Goal: Information Seeking & Learning: Learn about a topic

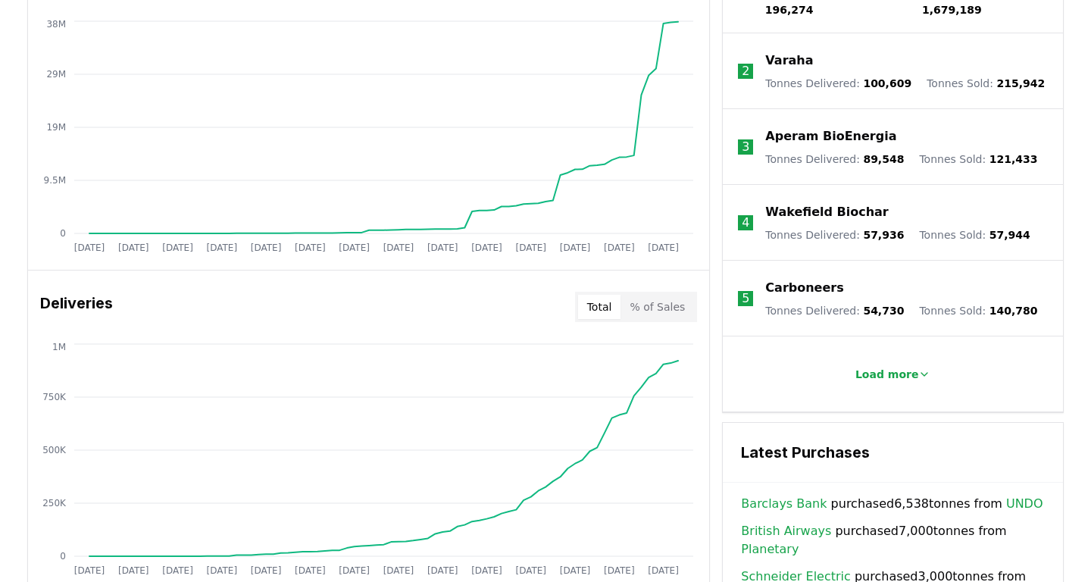
scroll to position [682, 0]
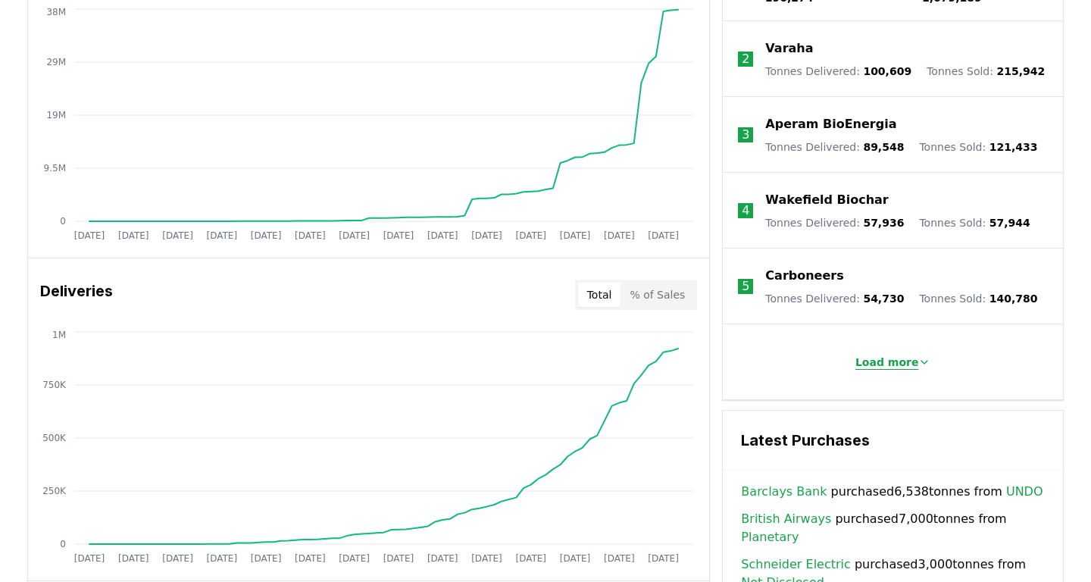
click at [903, 355] on p "Load more" at bounding box center [887, 362] width 64 height 15
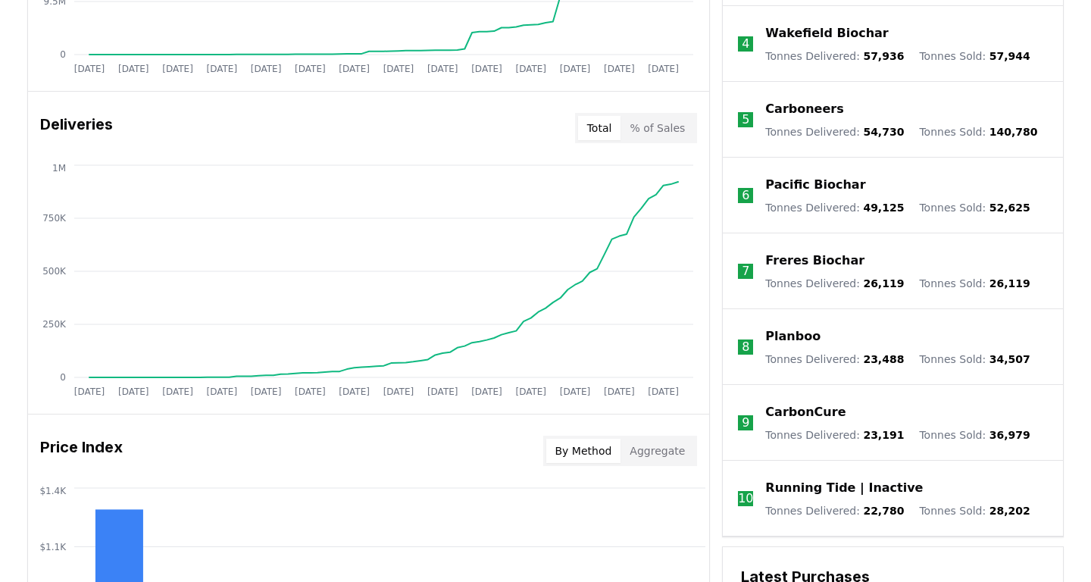
scroll to position [0, 0]
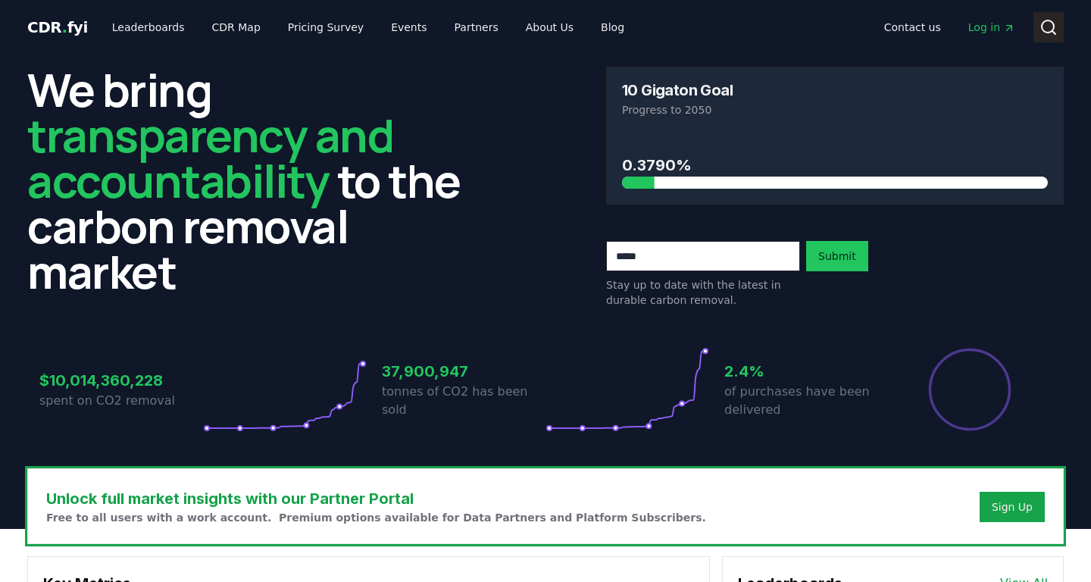
click at [1054, 25] on circle at bounding box center [1048, 26] width 12 height 12
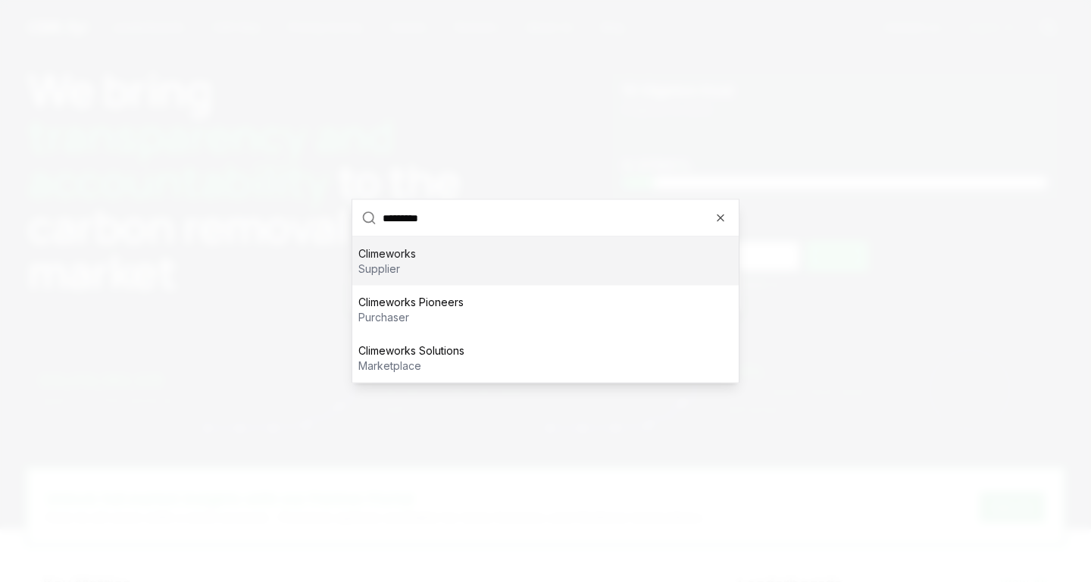
type input "*********"
click at [397, 258] on p "Climeworks" at bounding box center [387, 253] width 58 height 15
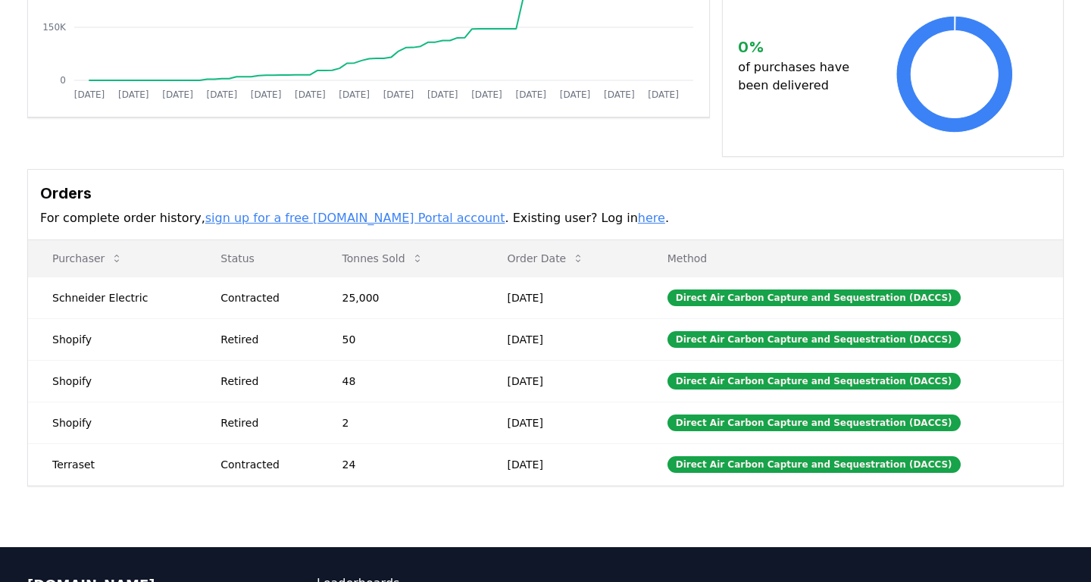
scroll to position [328, 0]
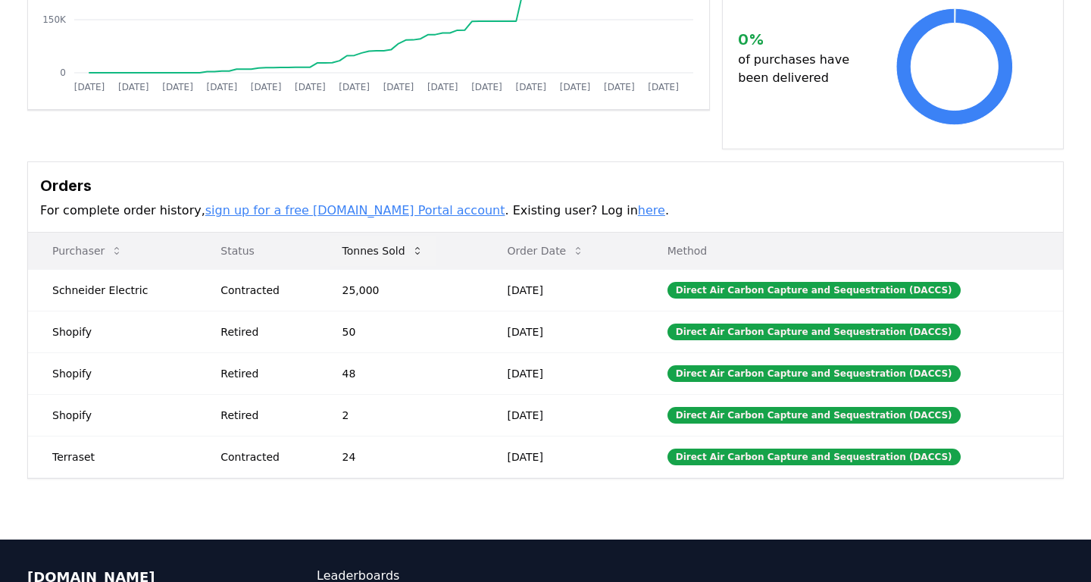
click at [392, 236] on button "Tonnes Sold" at bounding box center [382, 251] width 105 height 30
drag, startPoint x: 158, startPoint y: 270, endPoint x: 50, endPoint y: 268, distance: 107.6
click at [50, 269] on td "Schneider Electric" at bounding box center [112, 290] width 168 height 42
copy td "Schneider Electric"
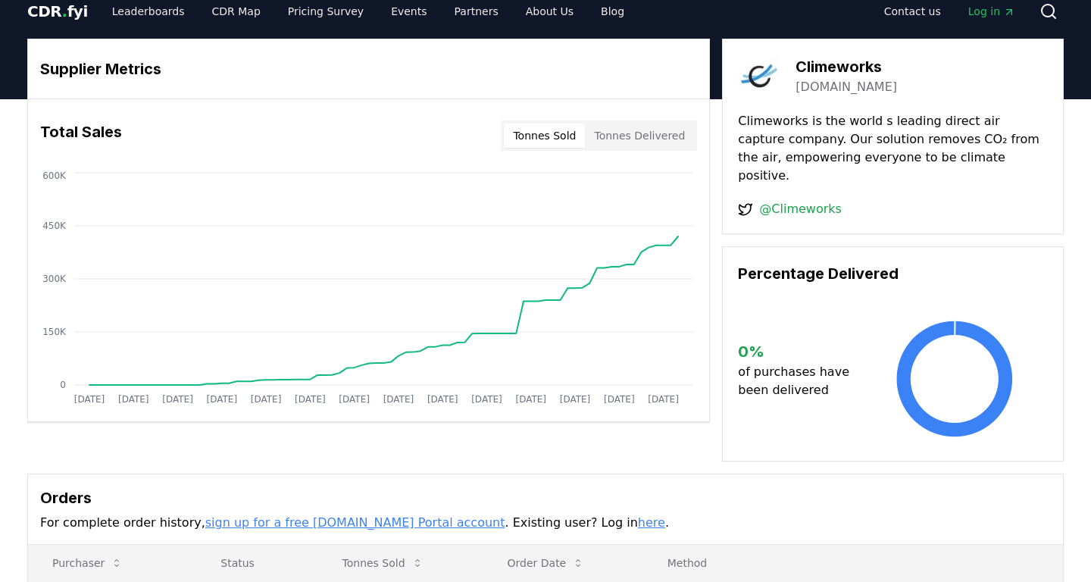
scroll to position [0, 0]
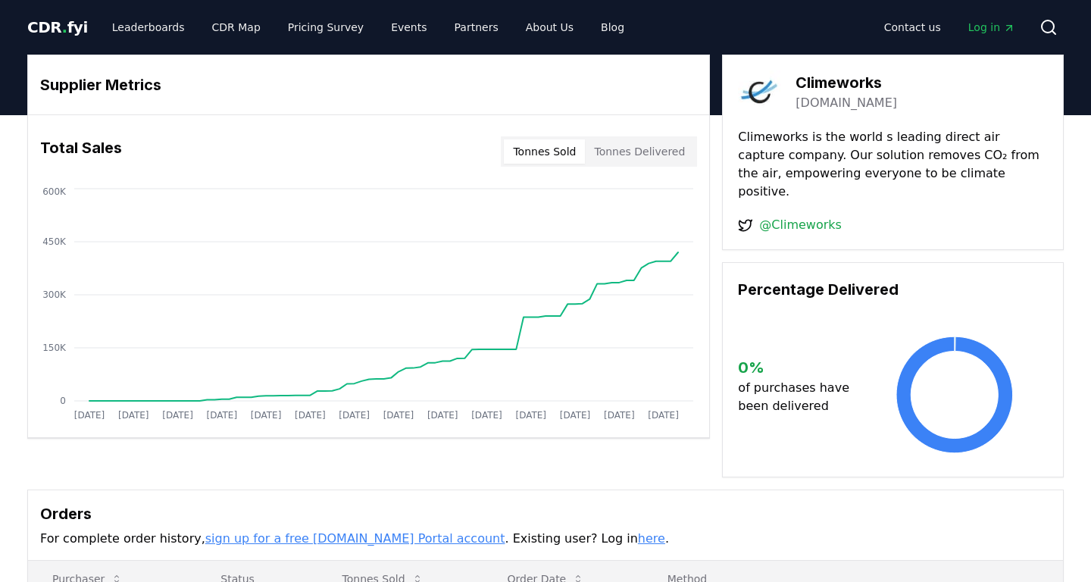
click at [671, 157] on button "Tonnes Delivered" at bounding box center [639, 151] width 109 height 24
click at [571, 155] on button "Tonnes Sold" at bounding box center [544, 151] width 81 height 24
click at [1040, 14] on button "Search" at bounding box center [1049, 27] width 30 height 30
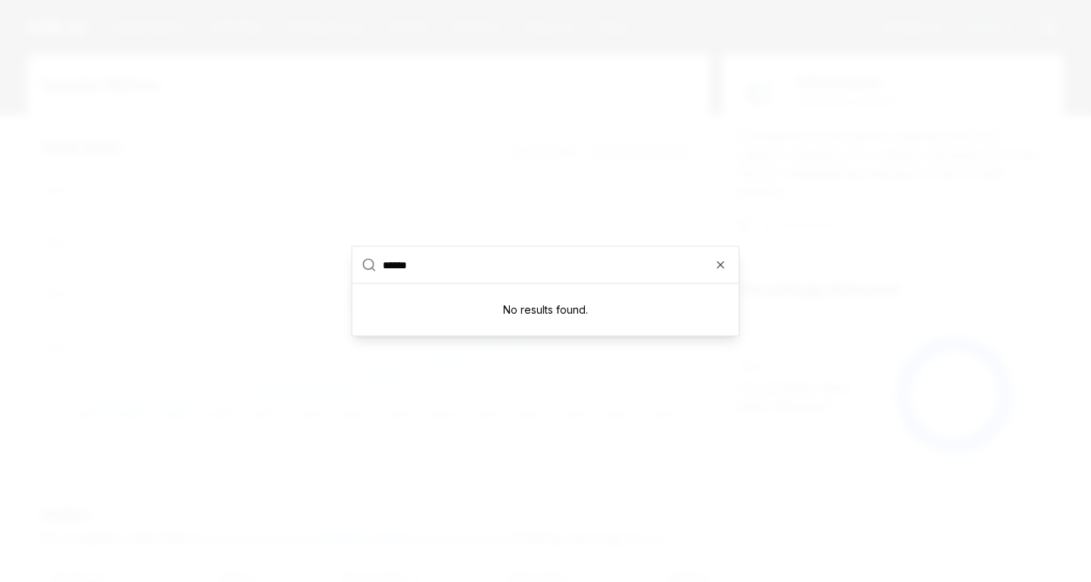
type input "*******"
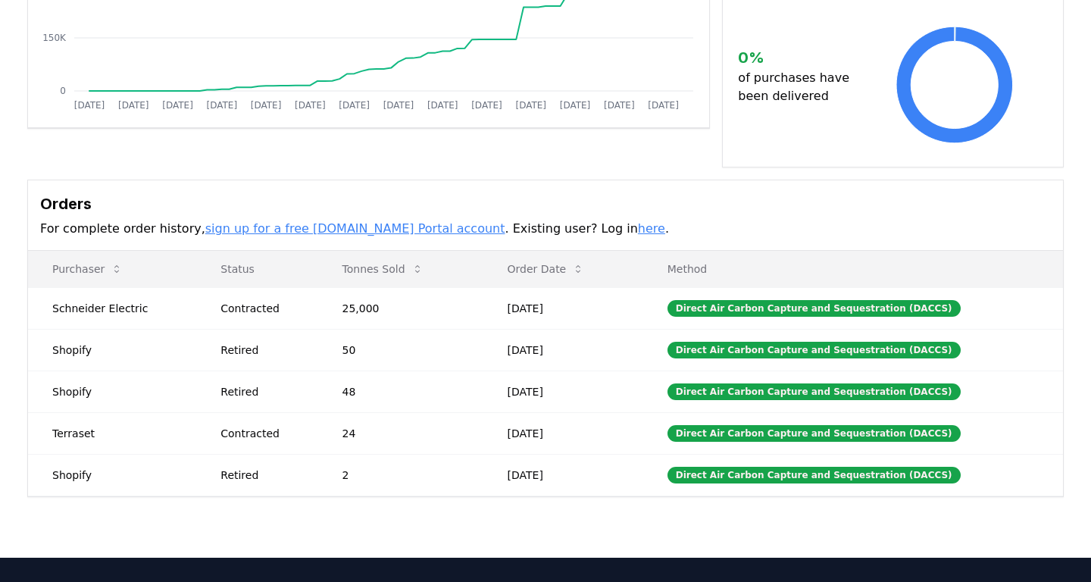
scroll to position [336, 0]
